Goal: Task Accomplishment & Management: Use online tool/utility

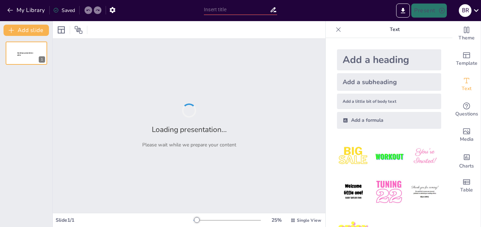
type input "Onboarding Karyawan baru"
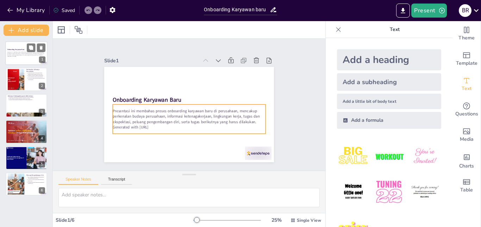
click at [22, 52] on p "Presentasi ini membahas proses onboarding karyawan baru di perusahaan, mencakup…" at bounding box center [26, 54] width 38 height 4
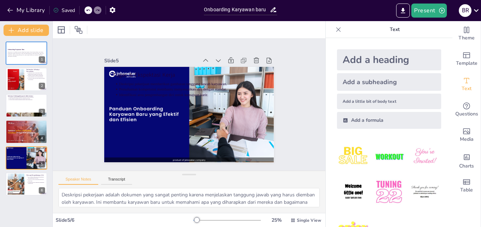
type textarea "Membangun hubungan baik dengan rekan kerja adalah kunci untuk menciptakan lingk…"
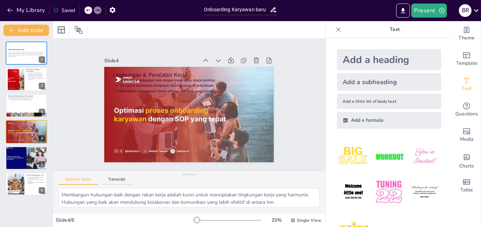
scroll to position [25, 0]
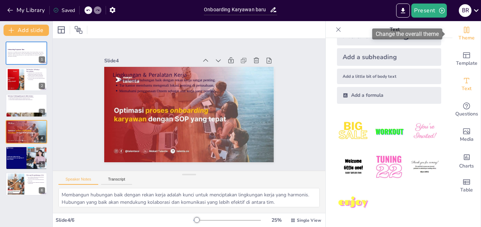
click at [464, 37] on span "Theme" at bounding box center [466, 38] width 16 height 8
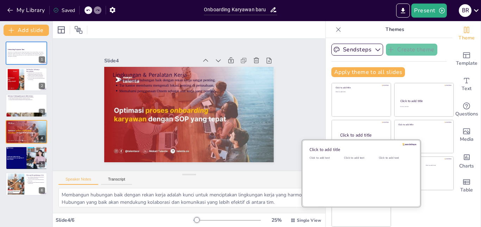
scroll to position [0, 0]
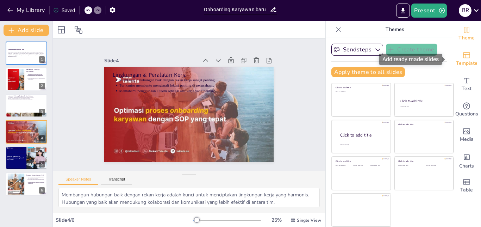
click at [467, 59] on div "Template" at bounding box center [466, 58] width 28 height 25
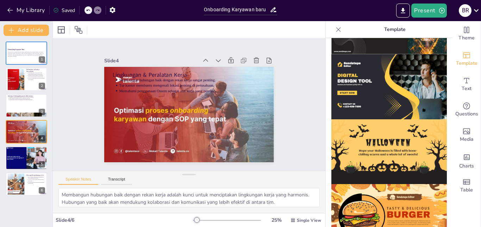
scroll to position [564, 0]
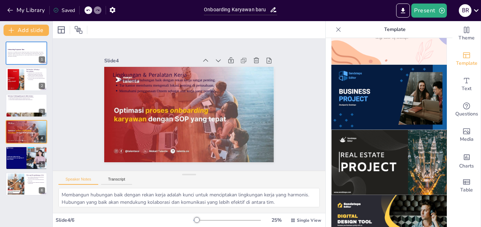
click at [371, 130] on img at bounding box center [388, 162] width 115 height 65
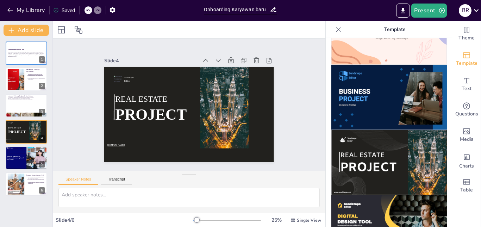
click at [87, 11] on icon at bounding box center [88, 11] width 4 height 2
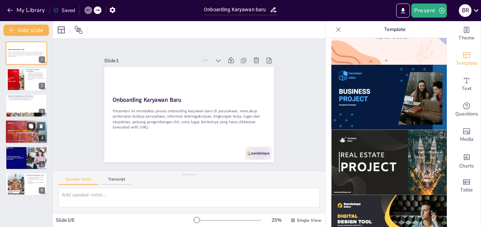
click at [31, 136] on div at bounding box center [26, 132] width 42 height 24
type textarea "Membangun hubungan baik dengan rekan kerja adalah kunci untuk menciptakan lingk…"
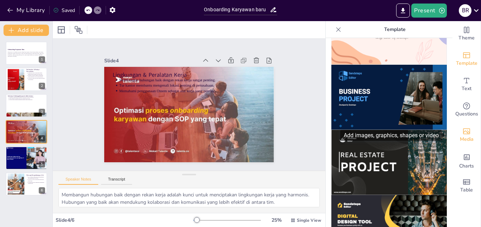
click at [463, 136] on span "Media" at bounding box center [467, 140] width 14 height 8
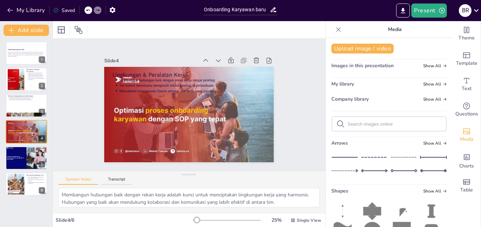
scroll to position [106, 0]
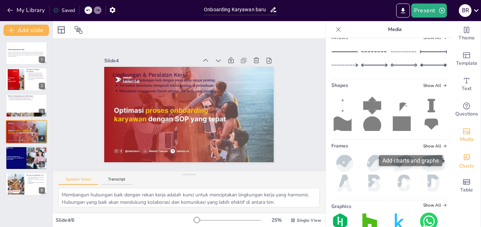
click at [466, 163] on span "Charts" at bounding box center [466, 166] width 15 height 8
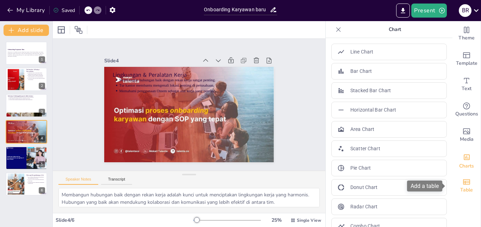
click at [466, 180] on div "Table" at bounding box center [466, 185] width 28 height 25
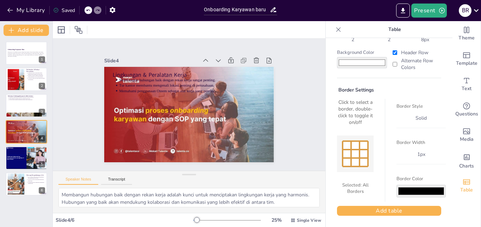
scroll to position [0, 0]
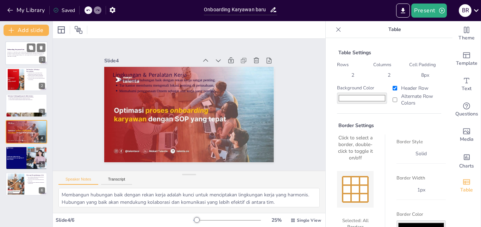
click at [19, 51] on div "Presentasi ini membahas proses onboarding karyawan baru di perusahaan, mencakup…" at bounding box center [26, 54] width 38 height 7
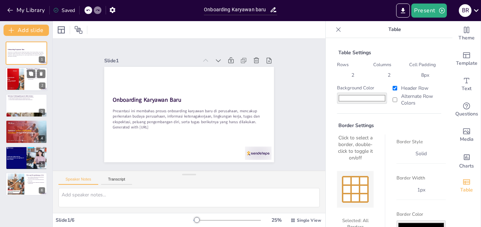
click at [10, 76] on div at bounding box center [16, 79] width 38 height 21
type textarea "Memahami budaya perusahaan adalah langkah awal yang krusial untuk karyawan baru…"
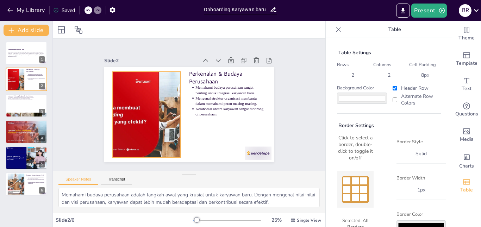
click at [142, 100] on div at bounding box center [155, 76] width 159 height 174
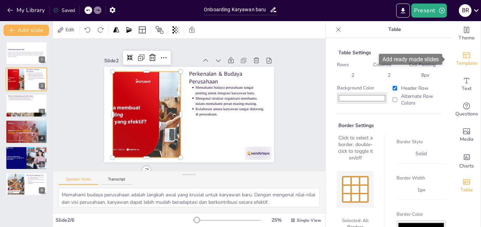
click at [462, 60] on span "Template" at bounding box center [466, 64] width 21 height 8
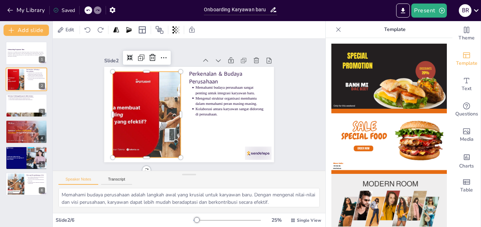
click at [383, 129] on img at bounding box center [388, 141] width 115 height 65
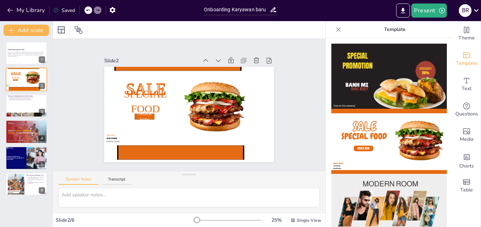
click at [86, 11] on icon at bounding box center [88, 10] width 4 height 4
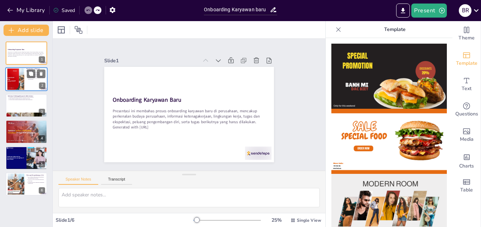
click at [25, 79] on div at bounding box center [26, 80] width 42 height 24
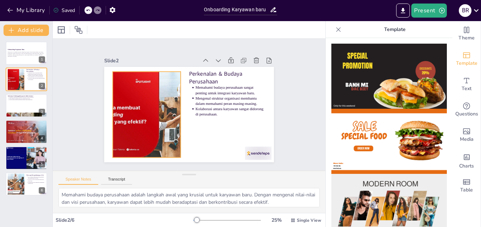
click at [151, 111] on div at bounding box center [146, 96] width 174 height 140
click at [216, 57] on icon at bounding box center [221, 62] width 11 height 11
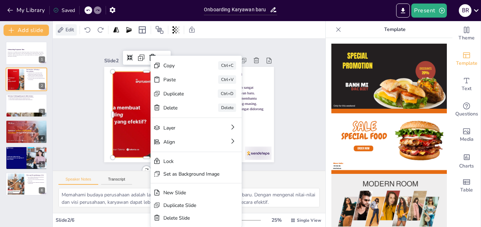
click at [71, 29] on span "Edit" at bounding box center [69, 29] width 11 height 7
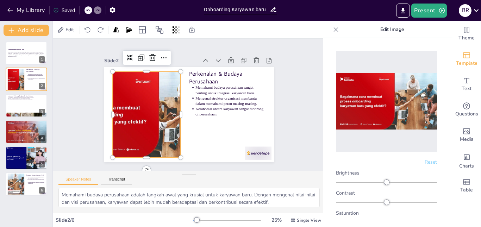
click at [160, 110] on div at bounding box center [179, 62] width 86 height 153
click at [385, 112] on img at bounding box center [386, 101] width 101 height 57
click at [400, 29] on p "Edit Image" at bounding box center [392, 29] width 101 height 17
click at [406, 92] on img at bounding box center [386, 101] width 101 height 57
click at [425, 159] on span "Reset" at bounding box center [431, 162] width 12 height 7
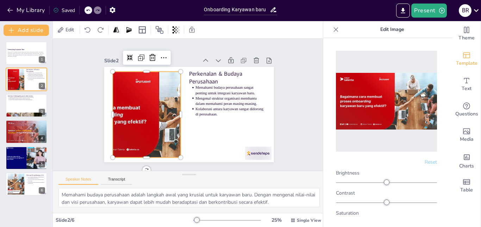
scroll to position [63, 0]
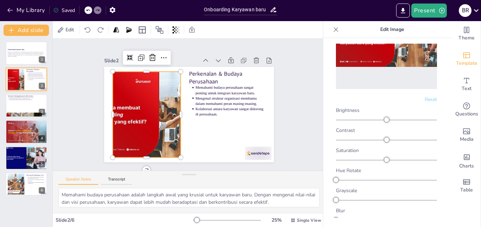
click at [143, 114] on div at bounding box center [150, 84] width 171 height 166
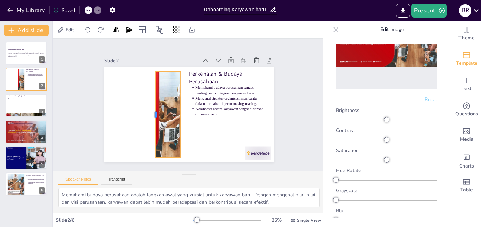
drag, startPoint x: 107, startPoint y: 111, endPoint x: 150, endPoint y: 112, distance: 43.0
click at [150, 112] on div at bounding box center [152, 102] width 32 height 83
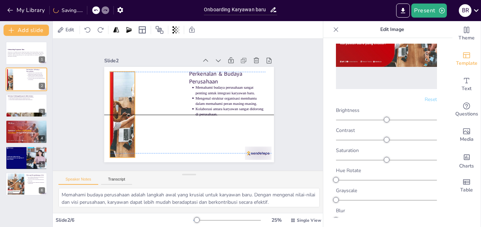
drag, startPoint x: 161, startPoint y: 111, endPoint x: 115, endPoint y: 108, distance: 45.8
click at [115, 108] on div at bounding box center [107, 69] width 175 height 151
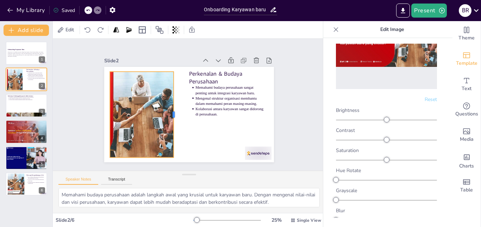
drag, startPoint x: 130, startPoint y: 111, endPoint x: 169, endPoint y: 114, distance: 38.9
click at [169, 114] on div at bounding box center [174, 111] width 23 height 85
click at [141, 113] on div at bounding box center [102, 87] width 172 height 129
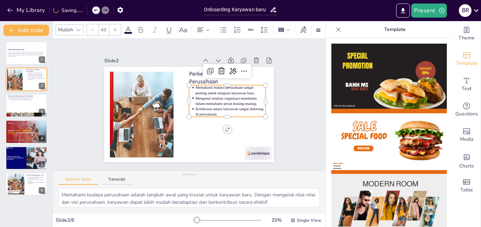
click at [199, 104] on p "Mengenal struktur organisasi membantu dalam memahami peran masing-masing." at bounding box center [219, 133] width 55 height 59
click at [161, 101] on div at bounding box center [100, 96] width 167 height 116
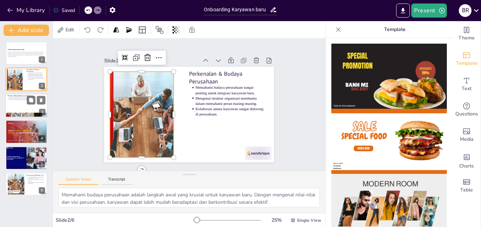
click at [25, 105] on div at bounding box center [26, 106] width 42 height 24
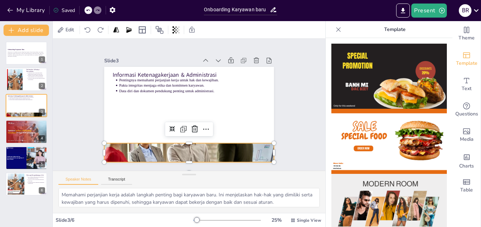
click at [185, 148] on div at bounding box center [157, 141] width 202 height 198
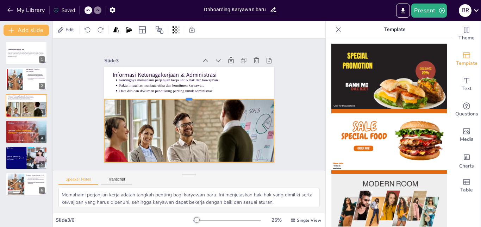
drag, startPoint x: 184, startPoint y: 139, endPoint x: 186, endPoint y: 95, distance: 44.0
click at [186, 95] on div at bounding box center [190, 96] width 167 height 41
click at [184, 123] on div at bounding box center [227, 133] width 191 height 204
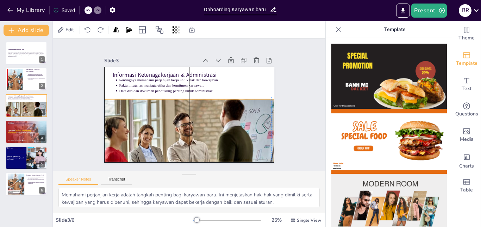
click at [184, 121] on div at bounding box center [157, 141] width 202 height 198
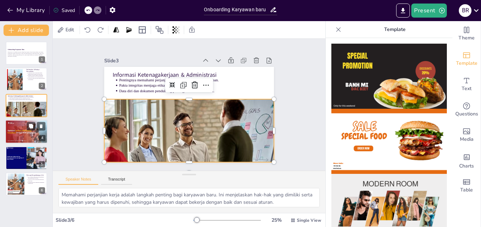
click at [22, 134] on div at bounding box center [26, 132] width 42 height 24
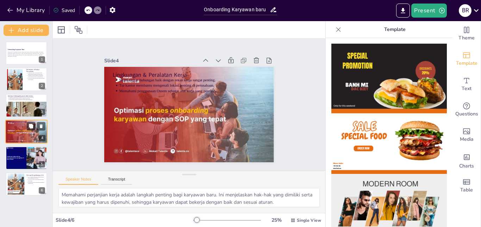
type textarea "Membangun hubungan baik dengan rekan kerja adalah kunci untuk menciptakan lingk…"
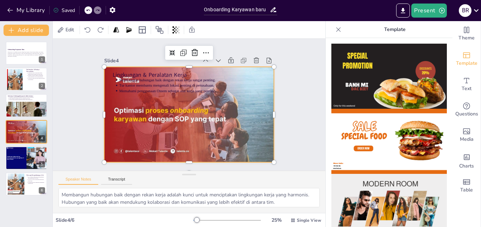
click at [177, 132] on div at bounding box center [179, 106] width 114 height 179
click at [218, 60] on icon at bounding box center [224, 66] width 12 height 12
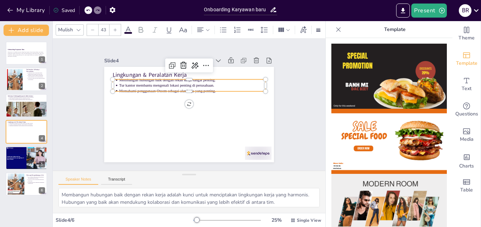
click at [168, 89] on div "Lingkungan & Peralatan Kerja Membangun hubungan baik dengan rekan kerja sangat …" at bounding box center [183, 112] width 193 height 177
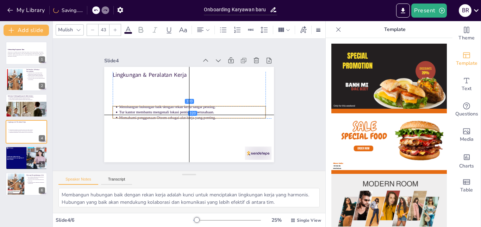
drag, startPoint x: 168, startPoint y: 84, endPoint x: 169, endPoint y: 111, distance: 26.4
click at [169, 111] on p "Tur kantor membantu mengenali lokasi penting di perusahaan." at bounding box center [186, 112] width 102 height 112
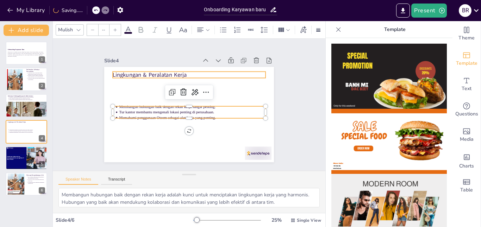
type input "64"
click at [153, 74] on p "Lingkungan & Peralatan Kerja" at bounding box center [204, 78] width 136 height 83
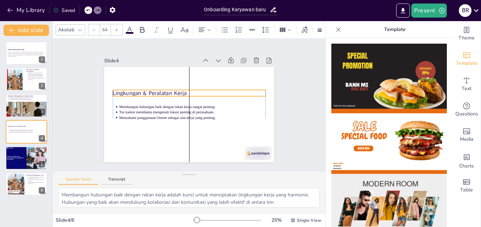
drag, startPoint x: 162, startPoint y: 74, endPoint x: 162, endPoint y: 93, distance: 18.3
click at [162, 93] on p "Lingkungan & Peralatan Kerja" at bounding box center [194, 94] width 143 height 69
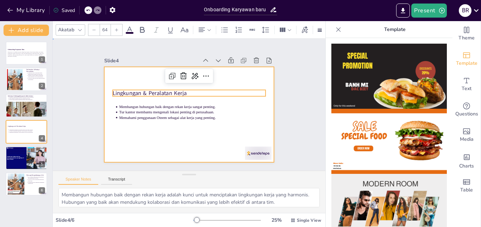
click at [158, 139] on div at bounding box center [181, 112] width 184 height 190
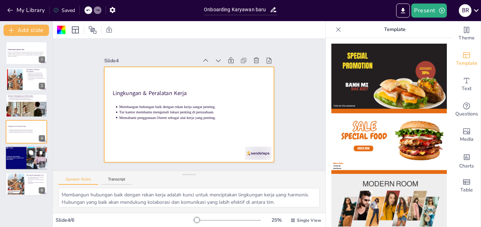
click at [13, 156] on div at bounding box center [26, 158] width 42 height 24
type textarea "Deskripsi pekerjaan adalah dokumen yang sangat penting karena menjelaskan tangg…"
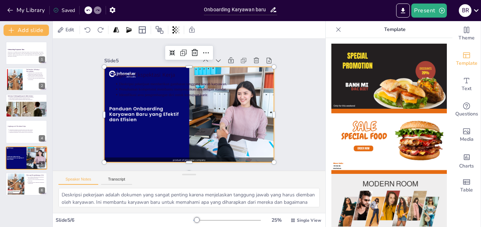
click at [164, 131] on div at bounding box center [179, 107] width 143 height 191
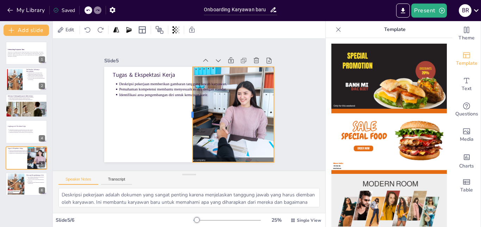
drag, startPoint x: 96, startPoint y: 111, endPoint x: 185, endPoint y: 115, distance: 88.5
click at [185, 115] on div at bounding box center [189, 94] width 15 height 95
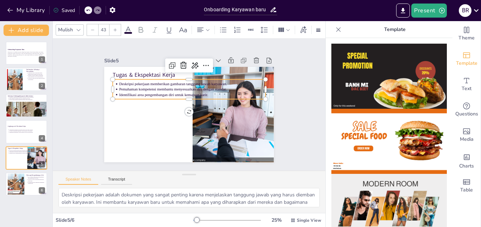
click at [167, 87] on p "Pemahaman kompetensi membantu menyesuaikan diri dengan standar." at bounding box center [198, 92] width 136 height 64
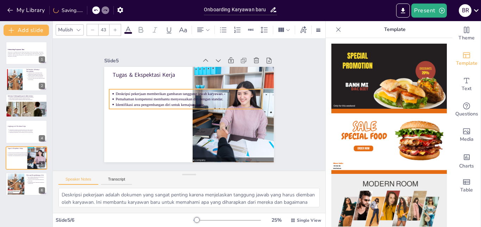
drag, startPoint x: 167, startPoint y: 87, endPoint x: 164, endPoint y: 97, distance: 10.5
click at [164, 97] on p "Pemahaman kompetensi membantu menyesuaikan diri dengan standar." at bounding box center [193, 101] width 112 height 102
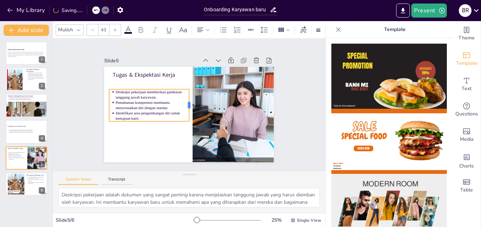
drag, startPoint x: 258, startPoint y: 98, endPoint x: 185, endPoint y: 98, distance: 72.9
click at [185, 98] on div at bounding box center [191, 106] width 15 height 32
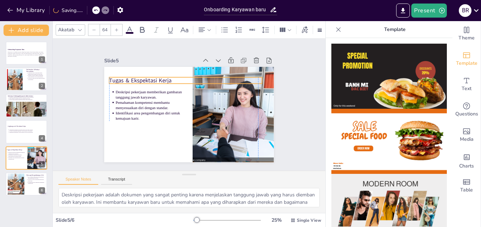
drag, startPoint x: 115, startPoint y: 70, endPoint x: 110, endPoint y: 76, distance: 7.7
click at [130, 76] on p "Tugas & Ekspektasi Kerja" at bounding box center [198, 81] width 136 height 83
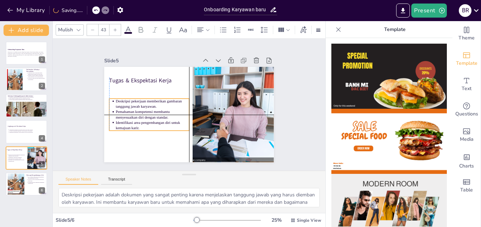
drag, startPoint x: 139, startPoint y: 93, endPoint x: 139, endPoint y: 102, distance: 8.5
click at [139, 102] on p "Deskripsi pekerjaan memberikan gambaran tanggung jawab karyawan." at bounding box center [154, 96] width 74 height 26
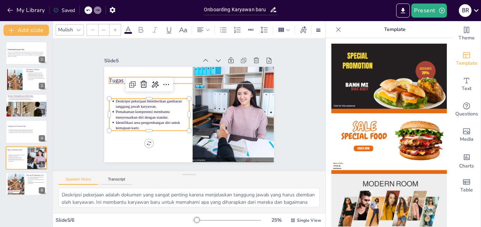
type input "64"
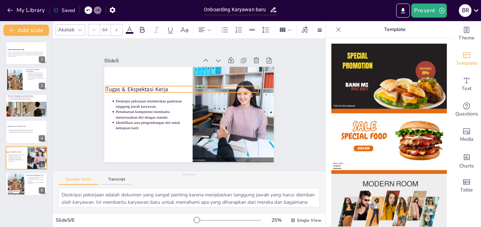
drag, startPoint x: 112, startPoint y: 78, endPoint x: 106, endPoint y: 87, distance: 10.8
click at [192, 87] on p "Tugas & Ekspektasi Kerja" at bounding box center [204, 96] width 24 height 153
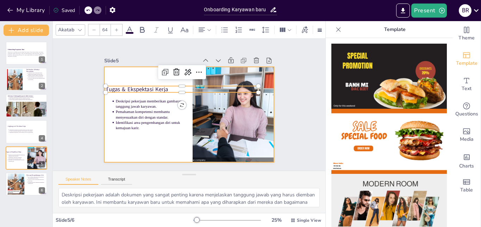
click at [161, 138] on div at bounding box center [181, 110] width 177 height 193
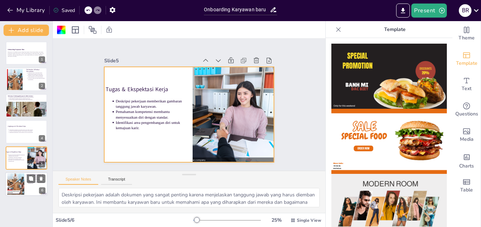
click at [24, 184] on div at bounding box center [16, 184] width 38 height 21
type textarea "Fire Academy adalah inisiatif yang sangat berharga bagi karyawan baru. Program …"
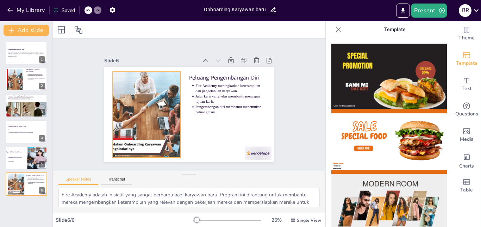
click at [152, 117] on div at bounding box center [229, 121] width 174 height 159
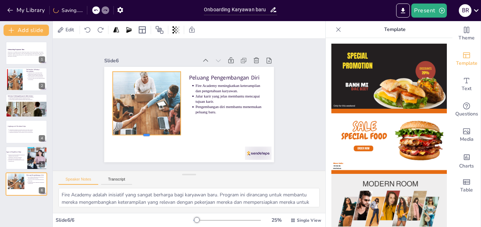
drag, startPoint x: 140, startPoint y: 156, endPoint x: 140, endPoint y: 133, distance: 22.5
click at [140, 133] on div at bounding box center [137, 117] width 64 height 33
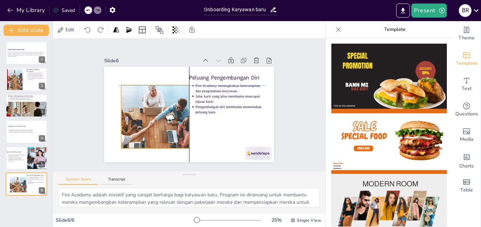
drag, startPoint x: 137, startPoint y: 104, endPoint x: 143, endPoint y: 119, distance: 16.4
click at [143, 119] on div at bounding box center [154, 83] width 140 height 174
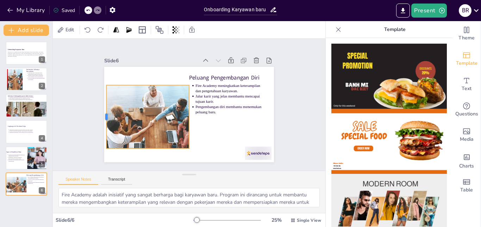
drag, startPoint x: 115, startPoint y: 115, endPoint x: 100, endPoint y: 115, distance: 14.8
click at [100, 92] on div at bounding box center [113, 64] width 42 height 55
drag, startPoint x: 143, startPoint y: 82, endPoint x: 139, endPoint y: 81, distance: 3.6
click at [139, 81] on div at bounding box center [169, 61] width 70 height 53
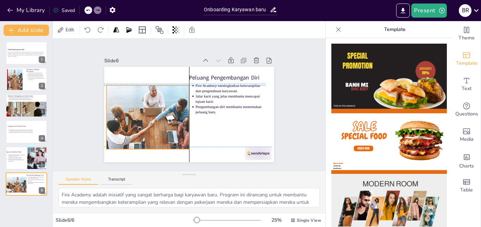
click at [156, 109] on div at bounding box center [202, 66] width 175 height 160
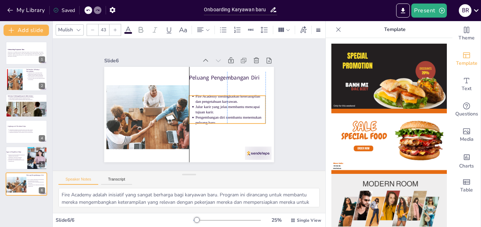
drag, startPoint x: 214, startPoint y: 101, endPoint x: 214, endPoint y: 112, distance: 10.6
click at [182, 105] on p "Jalur karir yang jelas membantu mencapai tujuan karir." at bounding box center [148, 100] width 70 height 11
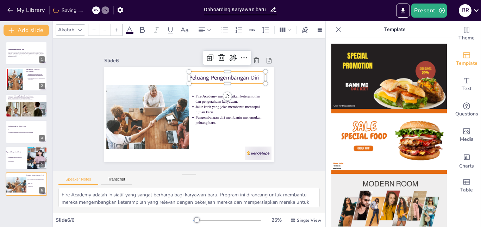
type input "64"
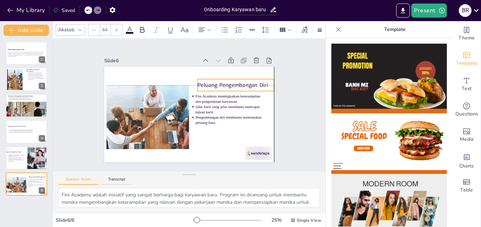
drag, startPoint x: 190, startPoint y: 76, endPoint x: 200, endPoint y: 81, distance: 10.7
click at [207, 103] on p "Peluang Pengembangan Diri" at bounding box center [226, 139] width 38 height 73
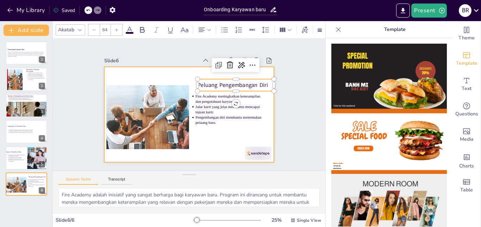
click at [208, 144] on div at bounding box center [184, 114] width 195 height 168
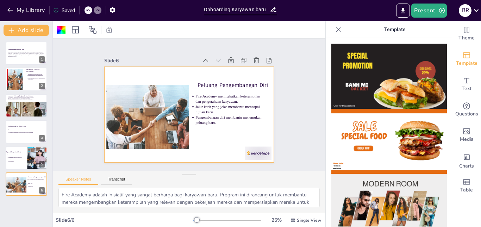
click at [267, 93] on div "Slide 1 Onboarding Karyawan Baru Presentasi ini membahas proses onboarding kary…" at bounding box center [189, 104] width 156 height 229
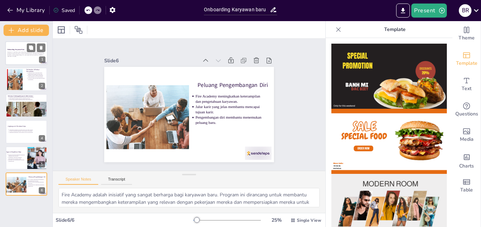
click at [17, 53] on p "Presentasi ini membahas proses onboarding karyawan baru di perusahaan, mencakup…" at bounding box center [26, 54] width 38 height 4
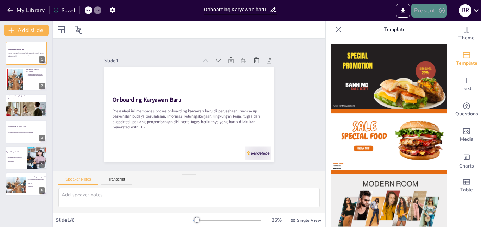
click at [426, 10] on button "Present" at bounding box center [428, 11] width 35 height 14
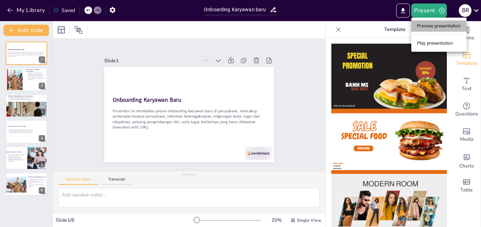
click at [429, 27] on li "Preview presentation" at bounding box center [438, 25] width 55 height 11
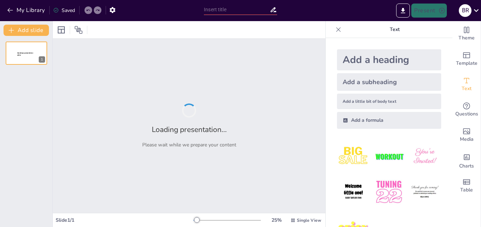
type input "Onboarding Karyawan baru"
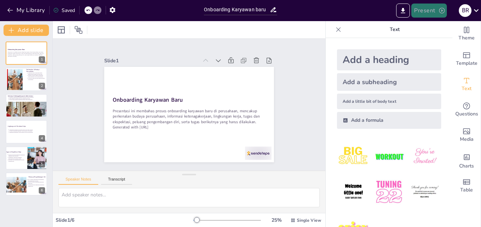
click at [427, 8] on button "Present" at bounding box center [428, 11] width 35 height 14
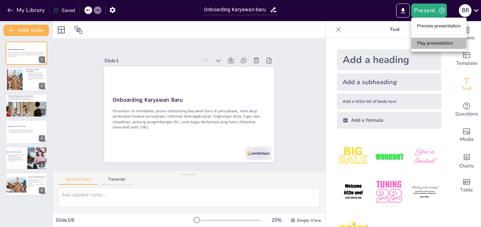
click at [429, 42] on li "Play presentation" at bounding box center [438, 43] width 55 height 11
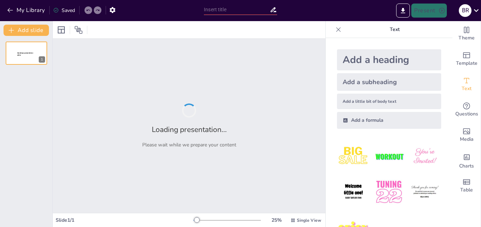
type input "Onboarding Karyawan baru"
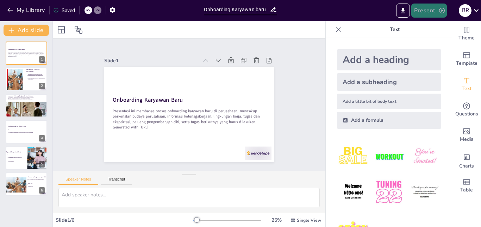
click at [431, 12] on button "Present" at bounding box center [428, 11] width 35 height 14
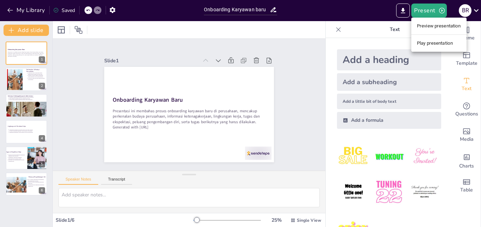
click at [333, 29] on div at bounding box center [240, 113] width 481 height 227
click at [335, 30] on icon at bounding box center [338, 29] width 7 height 7
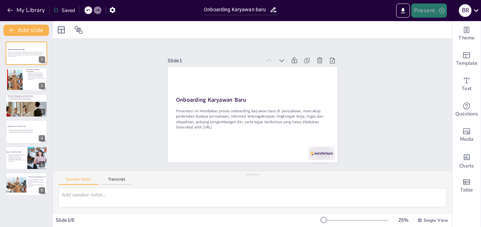
click at [429, 10] on button "Present" at bounding box center [428, 11] width 35 height 14
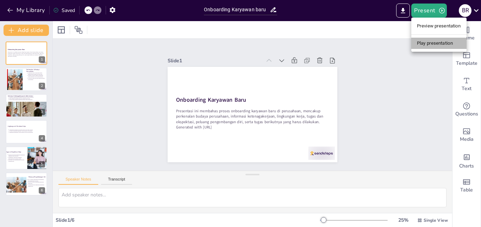
click at [463, 41] on li "Play presentation" at bounding box center [438, 43] width 55 height 11
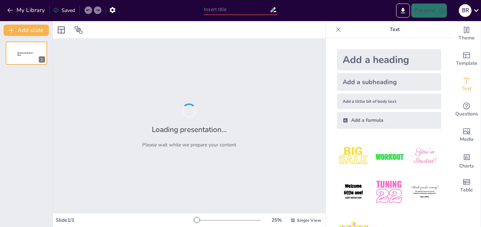
type input "Onboarding Karyawan baru"
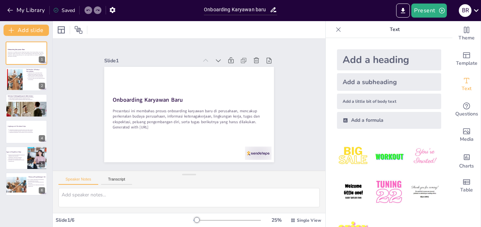
click at [333, 25] on div at bounding box center [338, 29] width 11 height 11
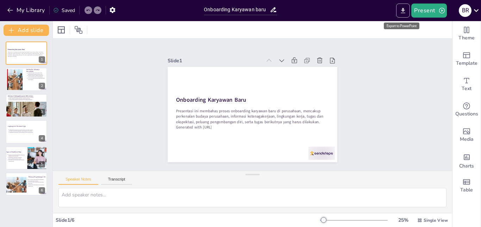
click at [401, 11] on icon "Export to PowerPoint" at bounding box center [402, 10] width 7 height 7
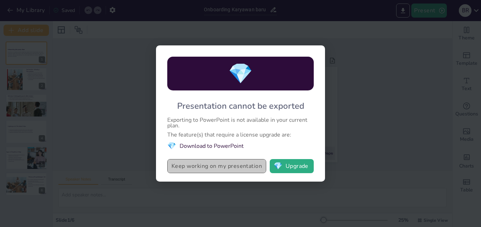
click at [245, 169] on button "Keep working on my presentation" at bounding box center [216, 166] width 99 height 14
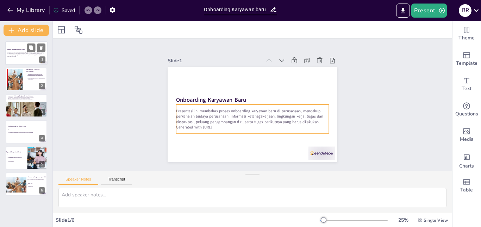
click at [25, 54] on p "Presentasi ini membahas proses onboarding karyawan baru di perusahaan, mencakup…" at bounding box center [26, 54] width 38 height 4
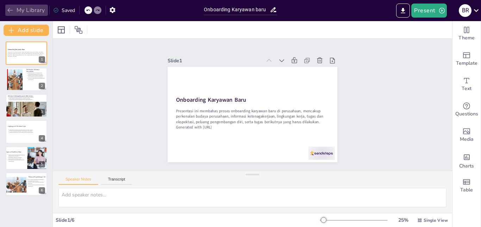
click at [16, 10] on button "My Library" at bounding box center [26, 10] width 43 height 11
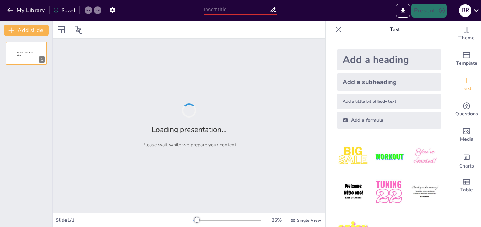
type input "Onboarding Karyawan baru"
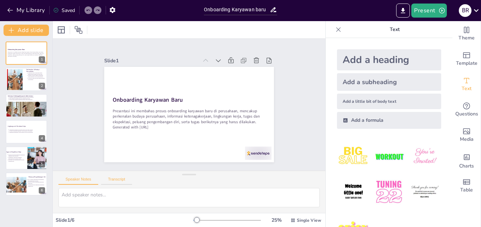
click at [117, 184] on button "Transcript" at bounding box center [116, 181] width 31 height 8
click at [82, 184] on button "Speaker Notes" at bounding box center [78, 181] width 40 height 8
click at [335, 31] on icon at bounding box center [338, 29] width 7 height 7
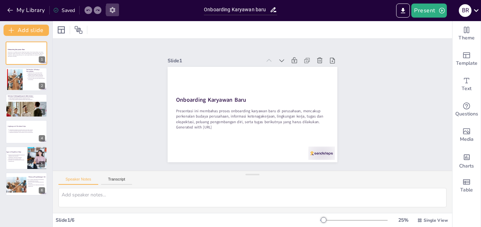
click at [112, 15] on button "button" at bounding box center [112, 10] width 13 height 13
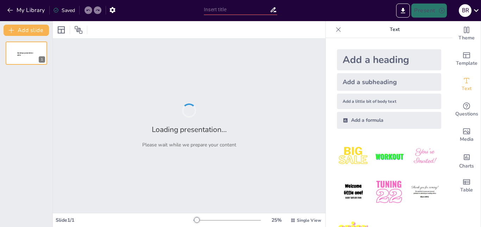
type input "Onboarding Karyawan baru"
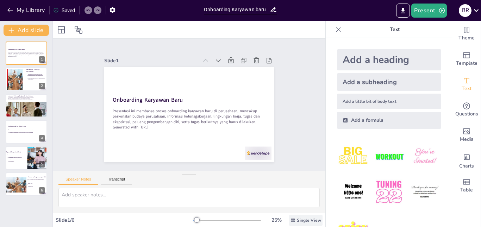
click at [297, 223] on span "Single View" at bounding box center [309, 221] width 24 height 6
click at [304, 185] on div "Single View" at bounding box center [296, 191] width 43 height 14
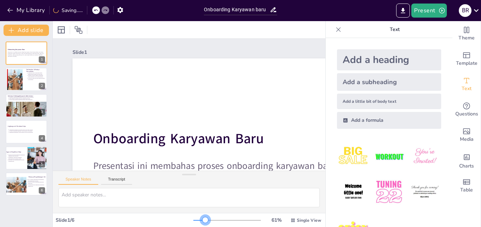
click at [200, 223] on div at bounding box center [227, 221] width 68 height 6
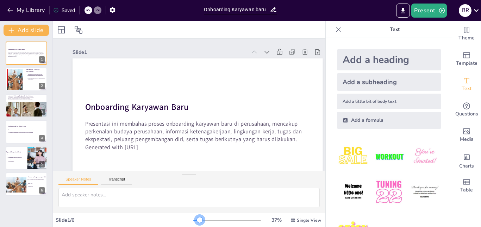
drag, startPoint x: 201, startPoint y: 223, endPoint x: 194, endPoint y: 223, distance: 6.7
click at [194, 223] on div at bounding box center [227, 221] width 68 height 6
click at [115, 8] on icon "button" at bounding box center [112, 9] width 7 height 7
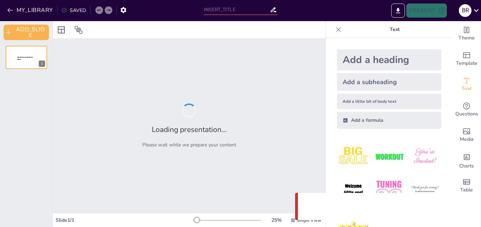
type input "Onboarding Karyawan baru"
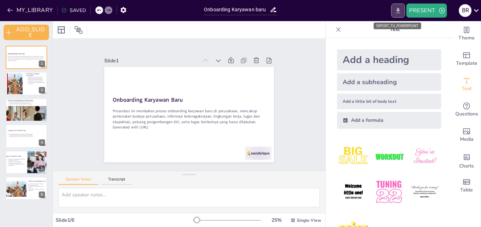
click at [401, 12] on icon "EXPORT_TO_POWERPOINT" at bounding box center [397, 10] width 7 height 7
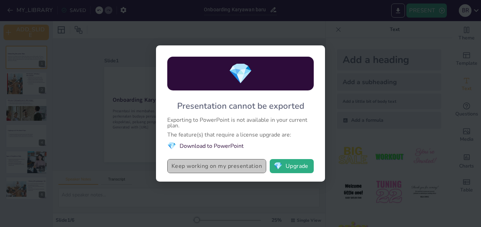
click at [225, 169] on button "Keep working on my presentation" at bounding box center [216, 166] width 99 height 14
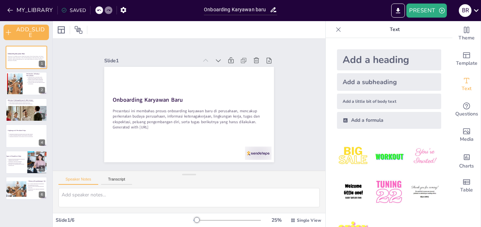
drag, startPoint x: 65, startPoint y: 0, endPoint x: 306, endPoint y: 27, distance: 241.7
click at [306, 27] on div at bounding box center [189, 29] width 273 height 17
click at [23, 82] on div at bounding box center [26, 84] width 42 height 24
type textarea "Memahami budaya perusahaan adalah langkah awal yang krusial untuk karyawan baru…"
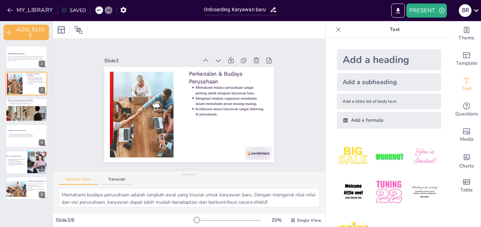
click at [474, 14] on icon at bounding box center [476, 11] width 10 height 10
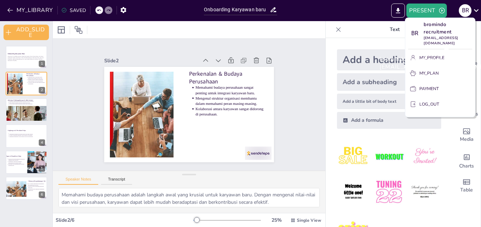
click at [436, 57] on div "bromindo recruitment bromindorecruitment@gmail.com" at bounding box center [432, 63] width 117 height 27
click at [397, 7] on div at bounding box center [240, 113] width 481 height 227
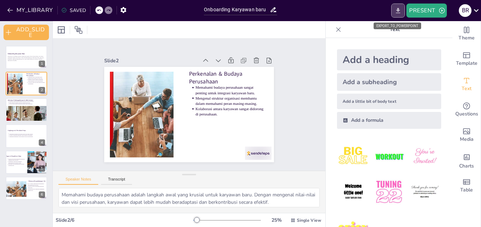
click at [397, 8] on icon "EXPORT_TO_POWERPOINT" at bounding box center [397, 10] width 7 height 7
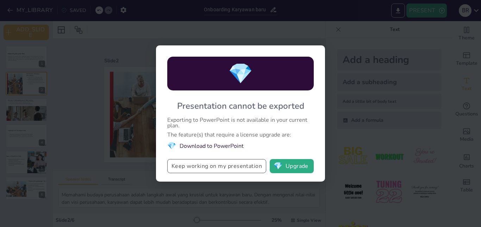
click at [221, 170] on button "Keep working on my presentation" at bounding box center [216, 166] width 99 height 14
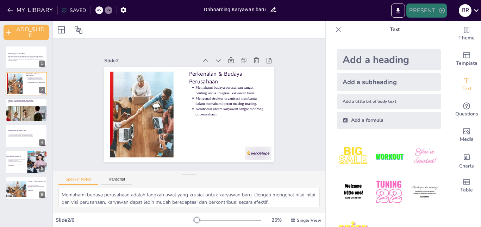
click at [420, 13] on button "PRESENT" at bounding box center [426, 11] width 40 height 14
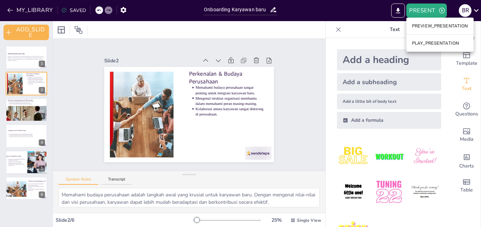
click at [423, 39] on li "PLAY_PRESENTATION" at bounding box center [439, 43] width 67 height 11
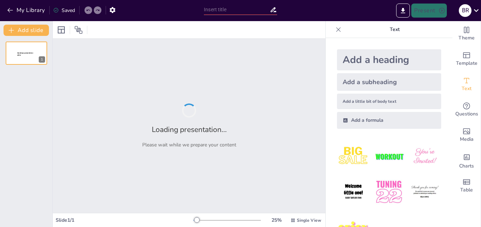
type input "Onboarding Karyawan baru"
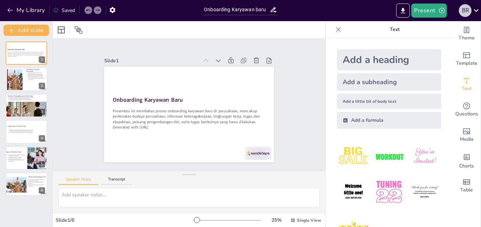
click at [470, 14] on div "b r" at bounding box center [465, 10] width 13 height 13
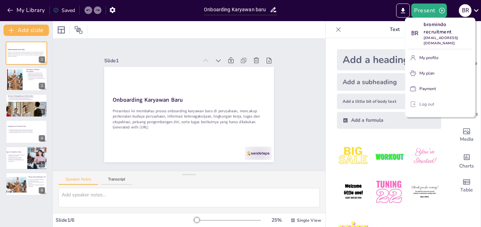
click at [431, 108] on button "Log out" at bounding box center [440, 104] width 64 height 11
